Goal: Task Accomplishment & Management: Use online tool/utility

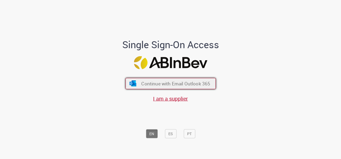
click at [198, 80] on button "Continue with Email Outlook 365" at bounding box center [170, 83] width 90 height 11
click at [198, 81] on span "Continue with Email Outlook 365" at bounding box center [175, 84] width 69 height 6
click at [205, 84] on span "Continue with Email Outlook 365" at bounding box center [175, 84] width 69 height 6
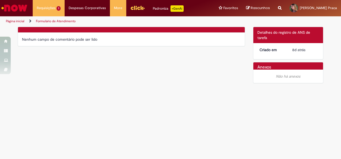
click at [261, 67] on h2 "Anexos" at bounding box center [264, 67] width 14 height 5
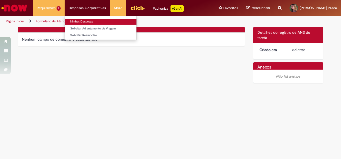
click at [88, 20] on link "Minhas Despesas" at bounding box center [100, 22] width 71 height 6
